Goal: Transaction & Acquisition: Purchase product/service

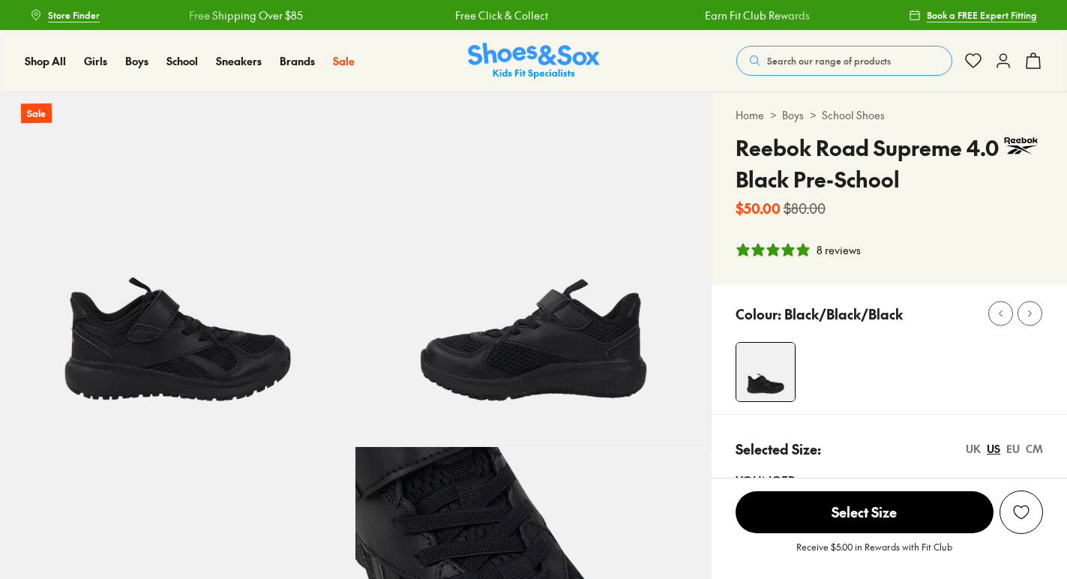
select select "*"
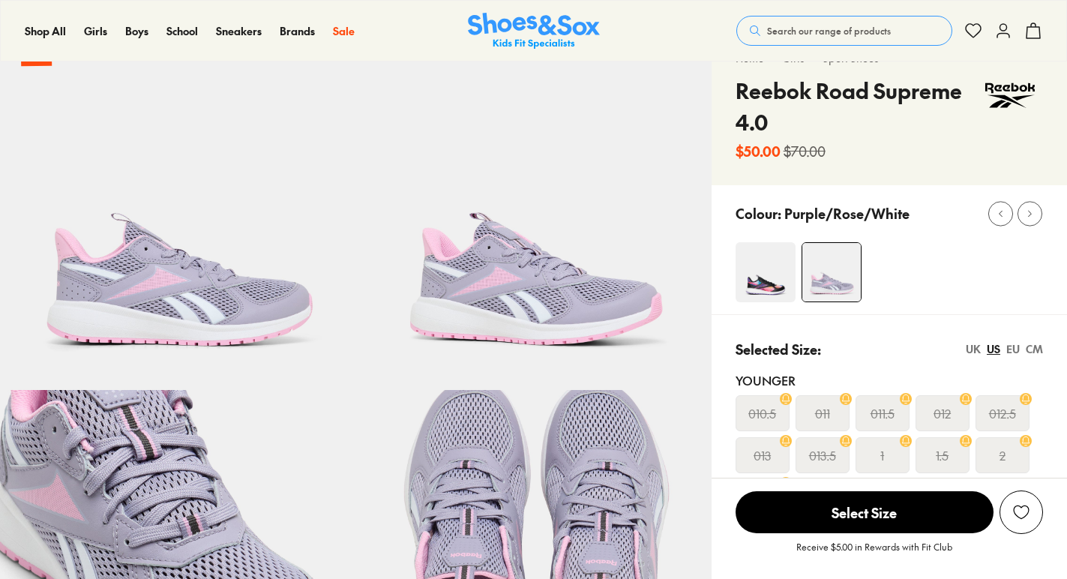
select select "*"
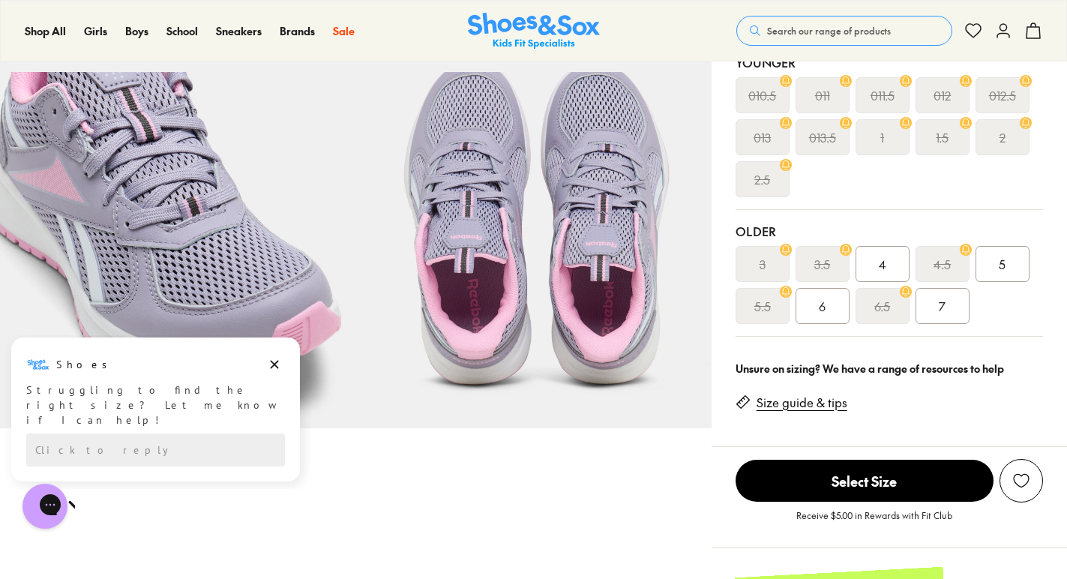
scroll to position [391, 0]
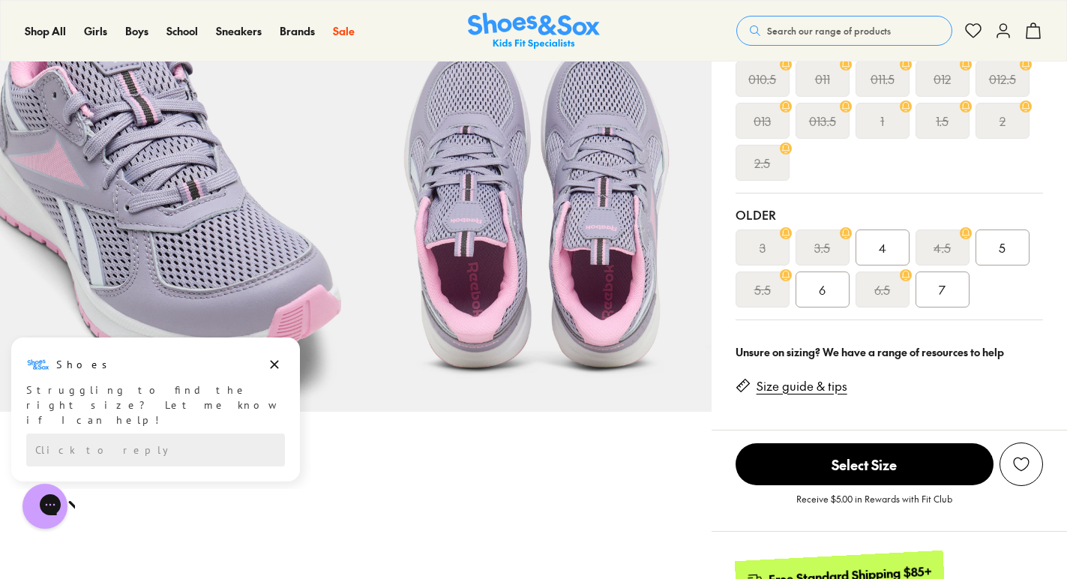
click at [804, 387] on link "Size guide & tips" at bounding box center [802, 386] width 91 height 16
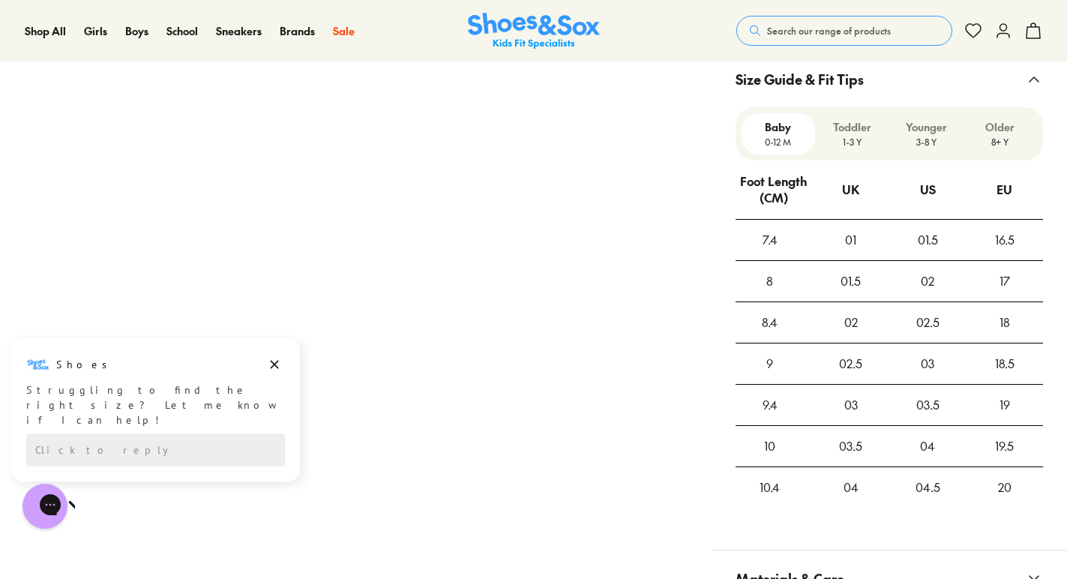
scroll to position [1186, 0]
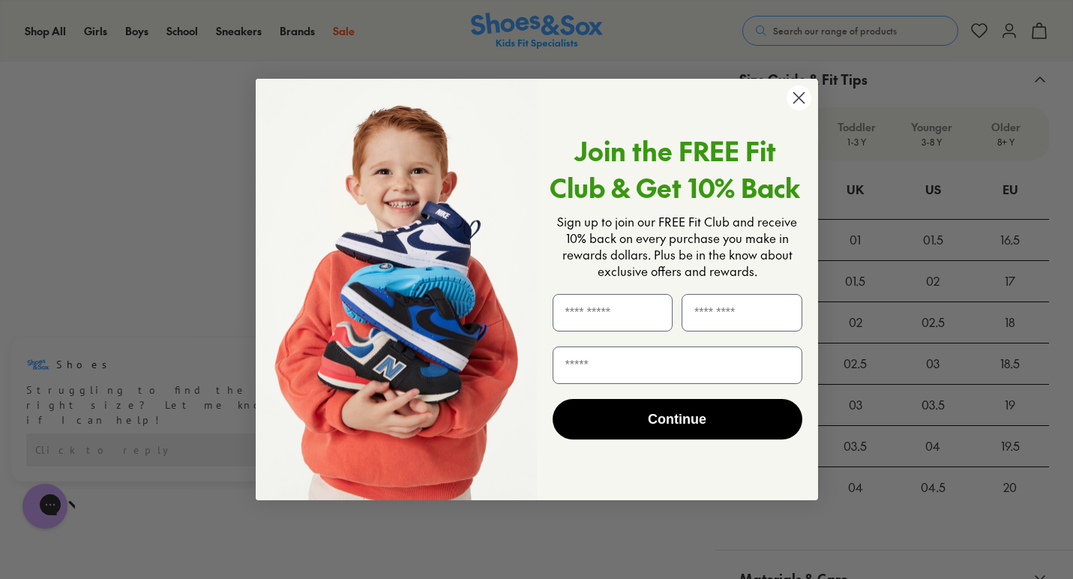
click at [797, 97] on circle "Close dialog" at bounding box center [798, 97] width 25 height 25
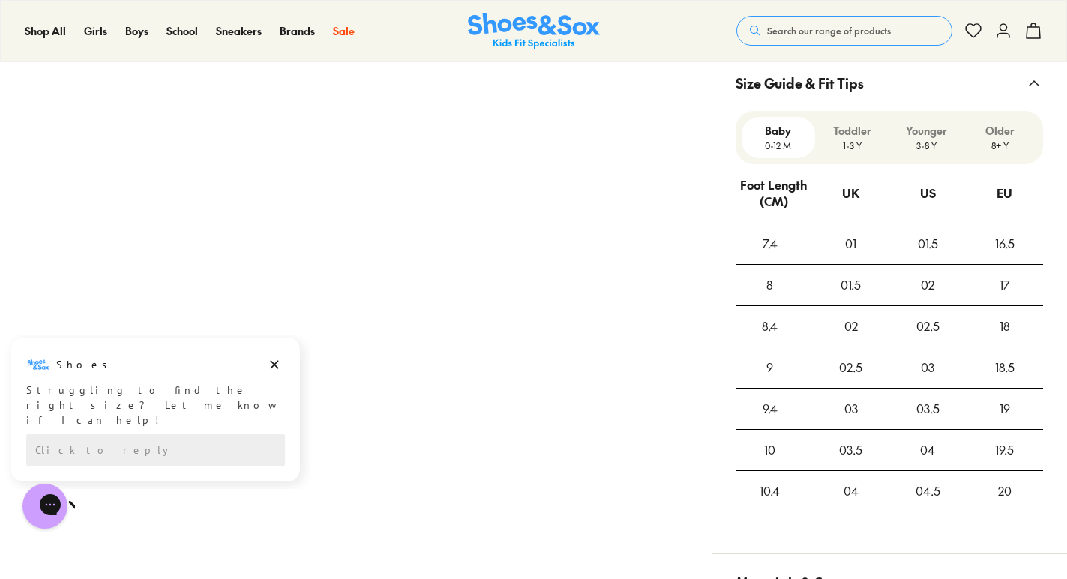
scroll to position [1171, 0]
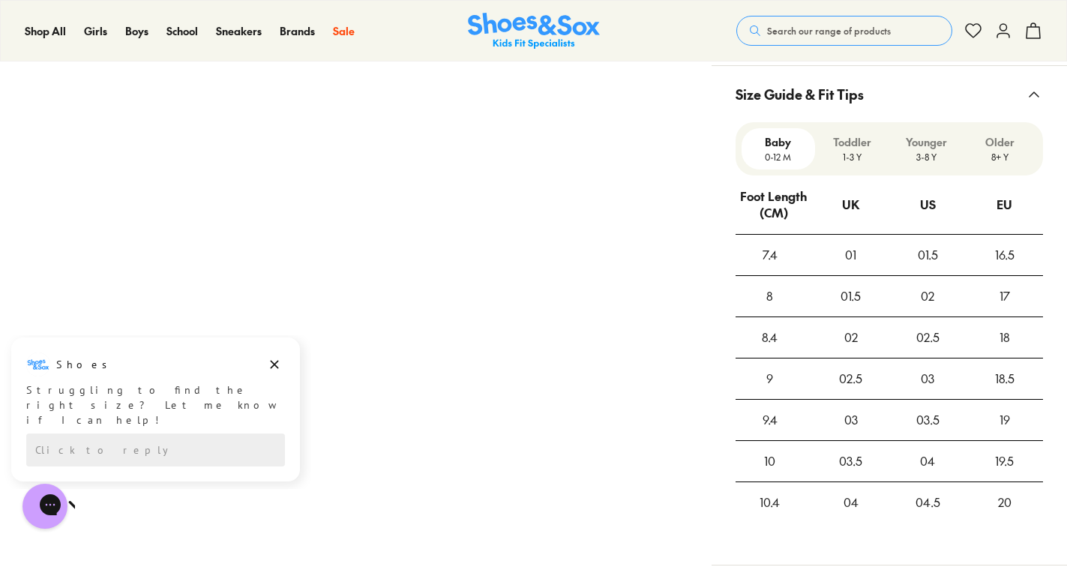
click at [1000, 144] on p "Older" at bounding box center [1000, 142] width 62 height 16
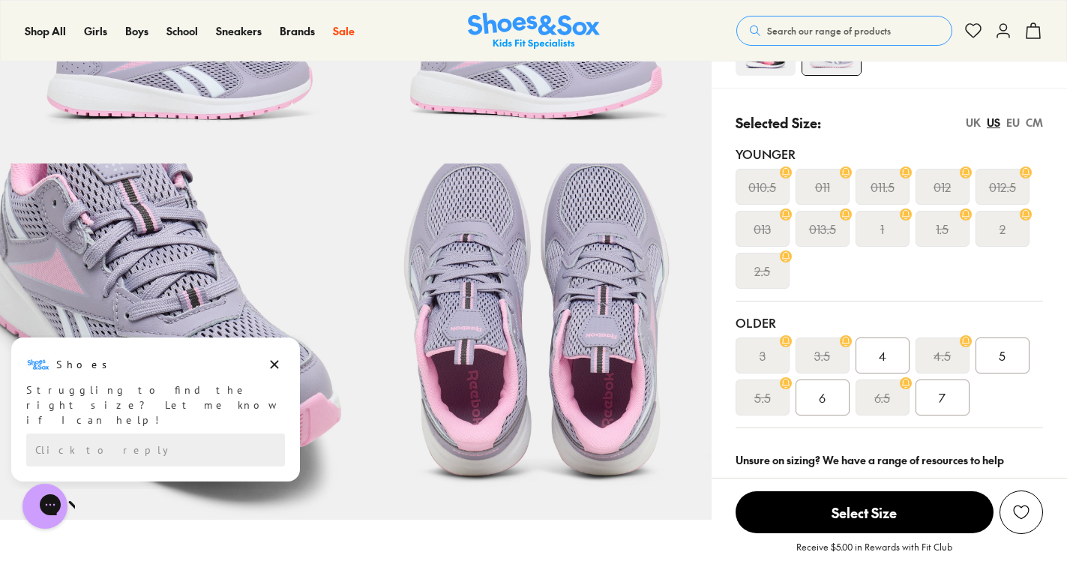
scroll to position [286, 0]
